Goal: Transaction & Acquisition: Subscribe to service/newsletter

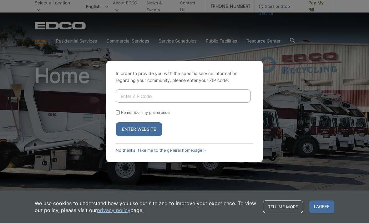
click at [187, 103] on input "Enter ZIP Code" at bounding box center [183, 95] width 135 height 13
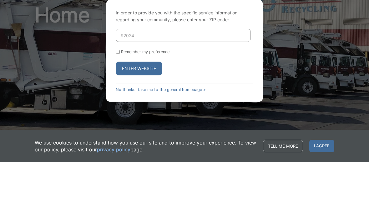
type input "92024"
click at [148, 122] on button "Enter Website" at bounding box center [139, 129] width 47 height 14
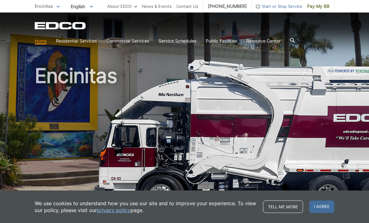
click at [315, 9] on span "Pay My Bill" at bounding box center [318, 6] width 22 height 7
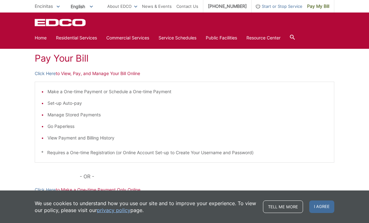
scroll to position [89, 0]
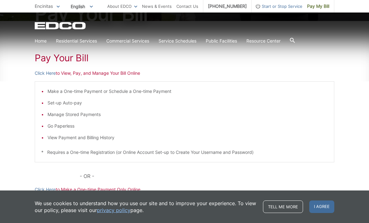
click at [71, 106] on li "Set-up Auto-pay" at bounding box center [188, 102] width 280 height 7
click at [43, 73] on link "Click Here" at bounding box center [45, 73] width 21 height 7
